Goal: Transaction & Acquisition: Subscribe to service/newsletter

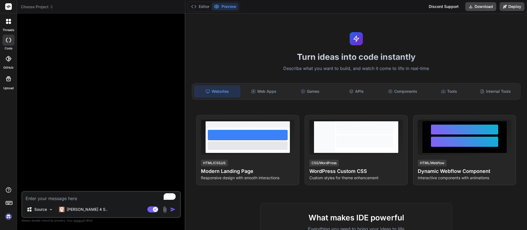
type textarea "x"
click at [35, 9] on span "Choose Project" at bounding box center [37, 6] width 33 height 5
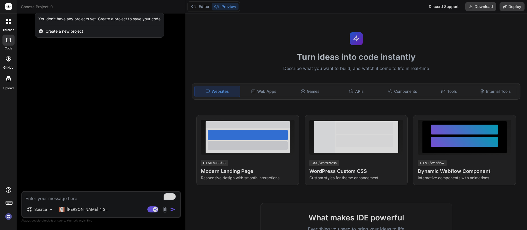
click at [76, 6] on div at bounding box center [263, 115] width 527 height 230
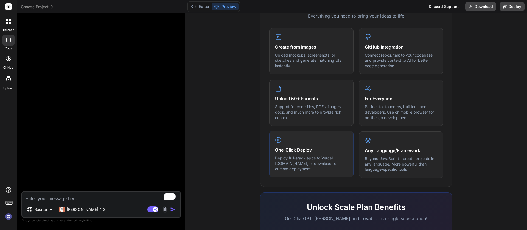
scroll to position [293, 0]
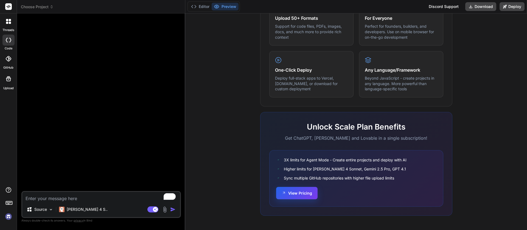
click at [302, 192] on button "View Pricing" at bounding box center [296, 193] width 41 height 12
